Goal: Task Accomplishment & Management: Manage account settings

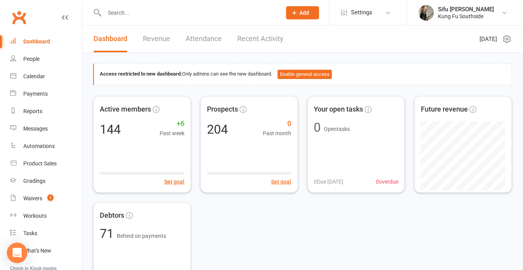
click at [14, 254] on icon "Open Intercom Messenger" at bounding box center [16, 253] width 9 height 10
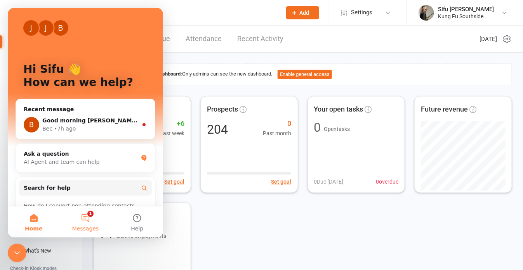
click at [87, 219] on button "1 Messages" at bounding box center [85, 222] width 52 height 31
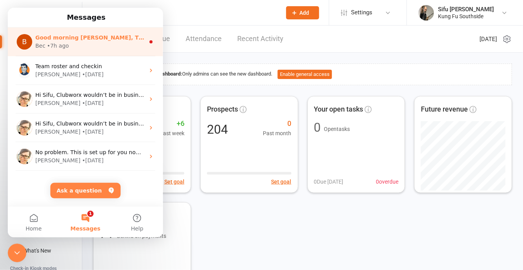
click at [117, 33] on div "B Good morning [PERSON_NAME], Thank you for your reply. I'm investigating the S…" at bounding box center [85, 42] width 155 height 29
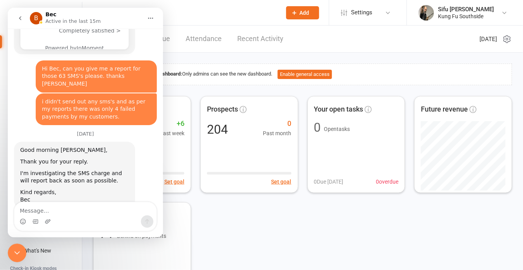
scroll to position [501, 0]
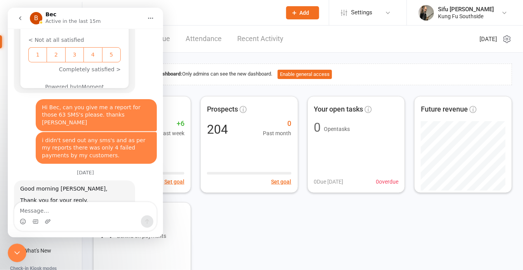
click at [24, 16] on button "go back" at bounding box center [20, 18] width 15 height 15
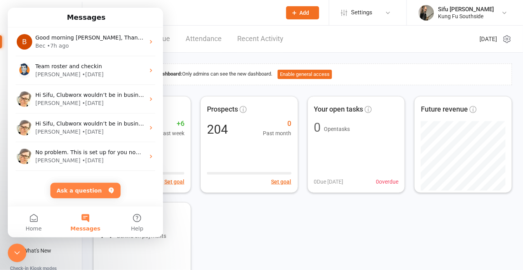
click at [19, 247] on div "Close Intercom Messenger" at bounding box center [17, 253] width 19 height 19
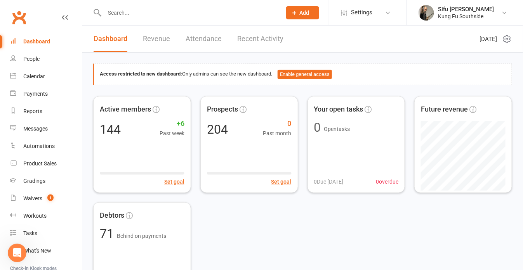
click at [110, 14] on input "text" at bounding box center [189, 12] width 174 height 11
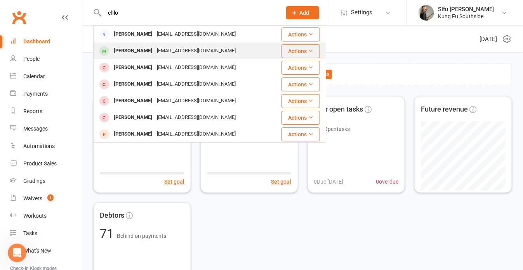
type input "chlo"
click at [125, 51] on div "[PERSON_NAME]" at bounding box center [132, 50] width 43 height 11
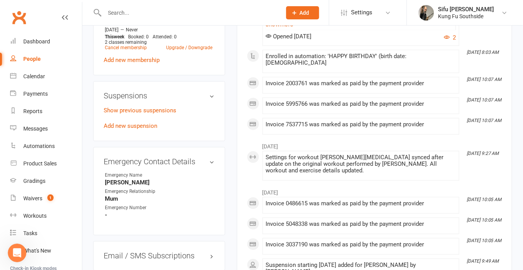
scroll to position [504, 0]
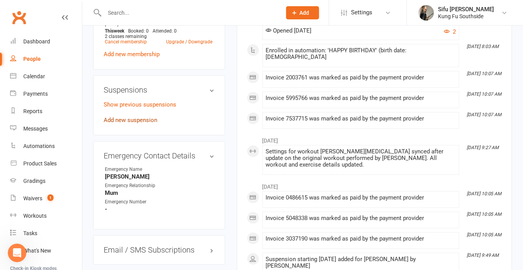
click at [139, 124] on link "Add new suspension" at bounding box center [131, 120] width 54 height 7
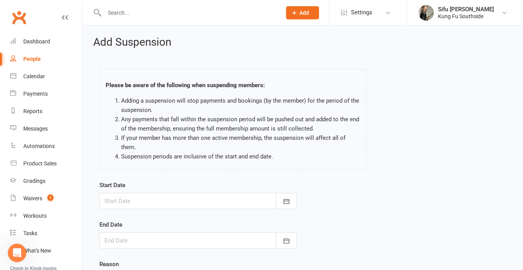
click at [132, 193] on div at bounding box center [198, 201] width 198 height 16
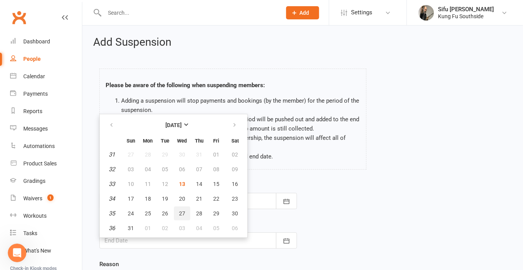
click at [179, 211] on span "27" at bounding box center [182, 214] width 6 height 6
type input "[DATE]"
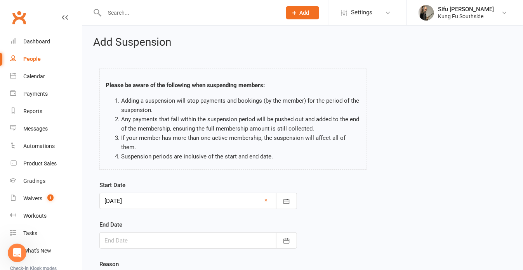
click at [147, 233] on div at bounding box center [198, 241] width 198 height 16
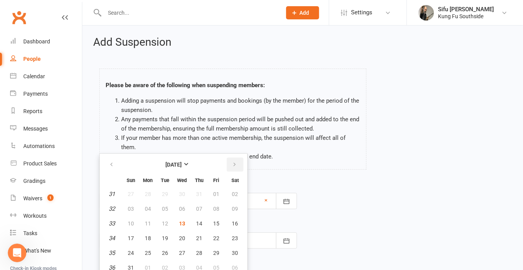
click at [233, 162] on icon "button" at bounding box center [234, 165] width 5 height 6
click at [216, 250] on span "31" at bounding box center [216, 253] width 6 height 6
type input "[DATE]"
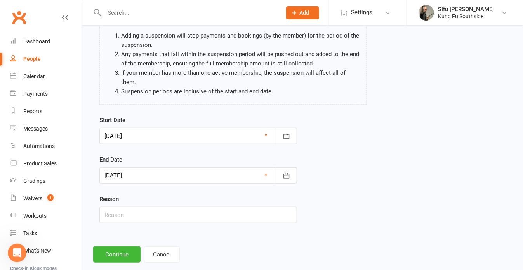
scroll to position [69, 0]
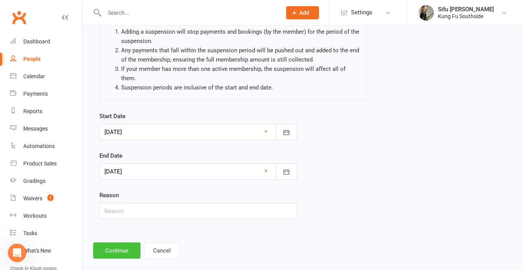
click at [107, 243] on button "Continue" at bounding box center [116, 251] width 47 height 16
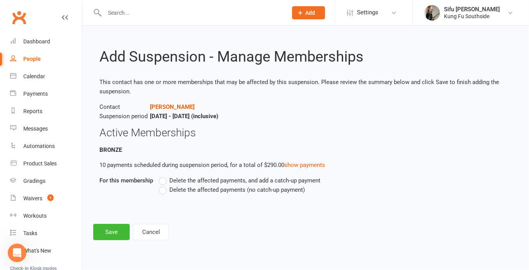
click at [162, 192] on label "Delete the affected payments (no catch-up payment)" at bounding box center [232, 189] width 146 height 9
click at [162, 185] on input "Delete the affected payments (no catch-up payment)" at bounding box center [161, 185] width 5 height 0
click at [105, 231] on button "Save" at bounding box center [111, 232] width 36 height 16
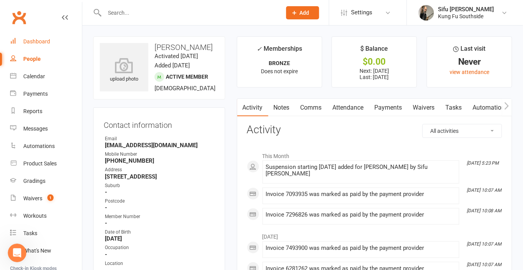
click at [36, 44] on div "Dashboard" at bounding box center [36, 41] width 27 height 6
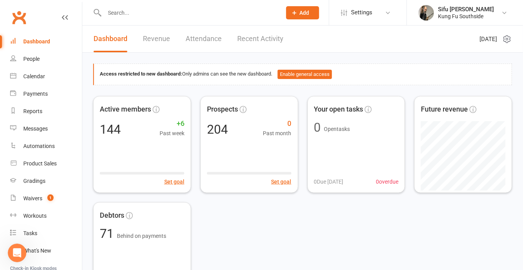
click at [156, 35] on link "Revenue" at bounding box center [156, 39] width 27 height 27
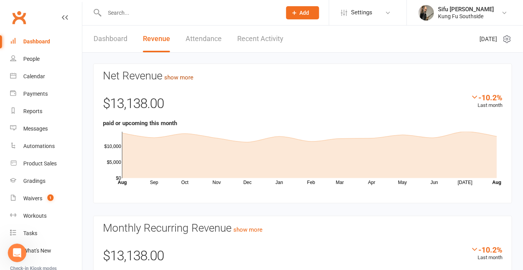
click at [187, 77] on link "show more" at bounding box center [178, 77] width 29 height 7
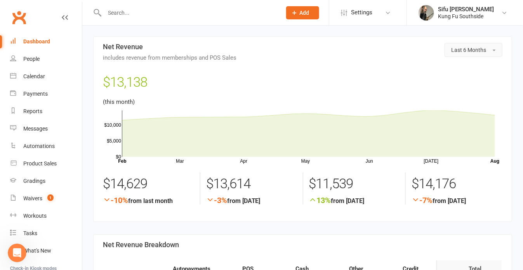
click at [471, 55] on button "Last 6 Months" at bounding box center [473, 50] width 58 height 14
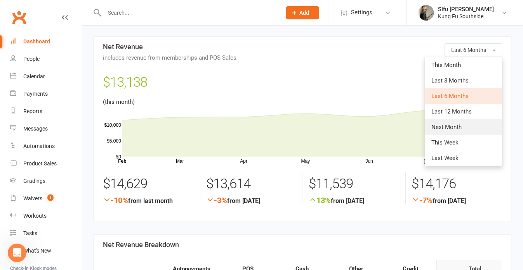
click at [447, 129] on span "Next Month" at bounding box center [446, 127] width 30 height 7
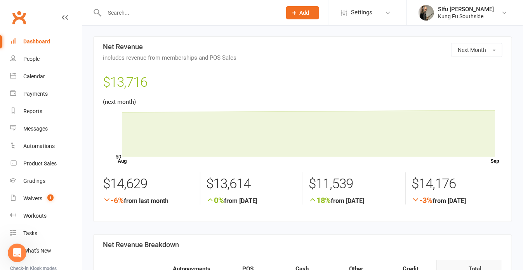
click at [42, 41] on div "Dashboard" at bounding box center [36, 41] width 27 height 6
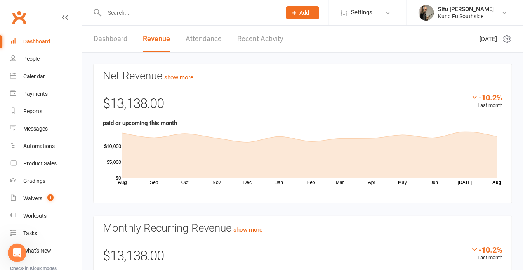
click at [109, 38] on link "Dashboard" at bounding box center [111, 39] width 34 height 27
